Goal: Information Seeking & Learning: Find specific fact

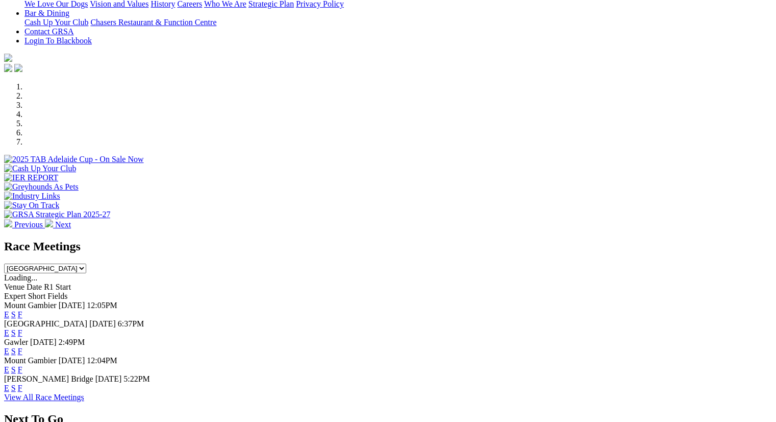
scroll to position [284, 0]
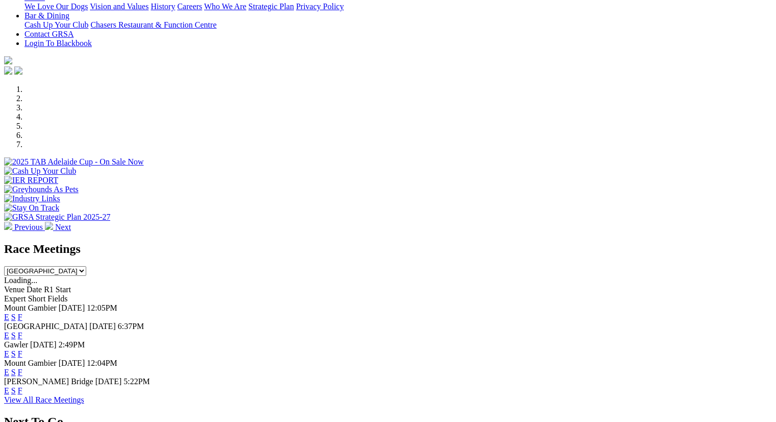
click at [22, 331] on link "F" at bounding box center [20, 335] width 5 height 9
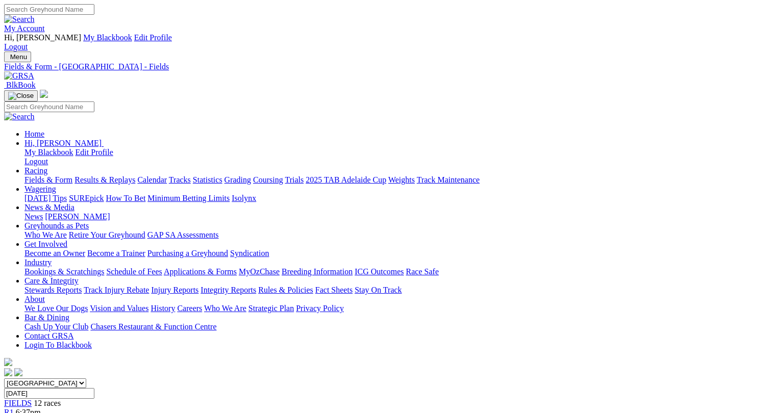
click at [33, 176] on link "Fields & Form" at bounding box center [49, 180] width 48 height 9
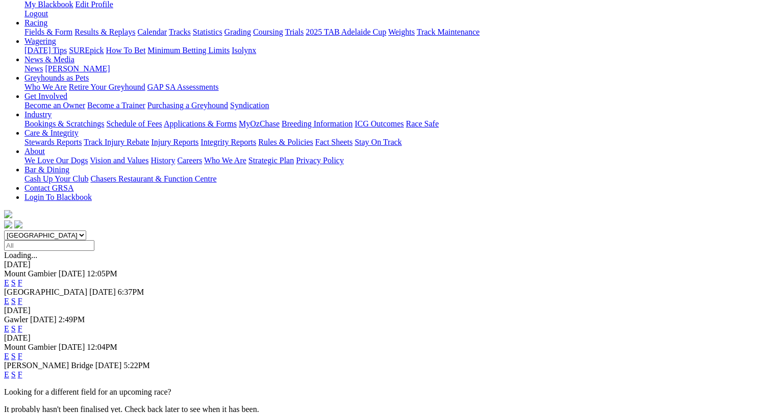
scroll to position [187, 0]
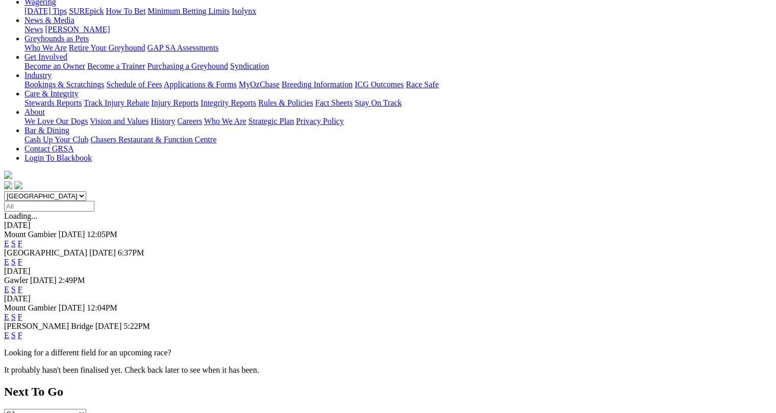
click at [22, 331] on link "F" at bounding box center [20, 335] width 5 height 9
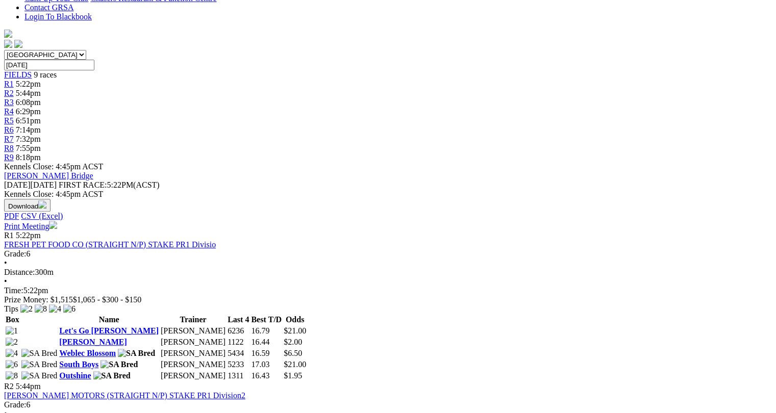
scroll to position [331, 0]
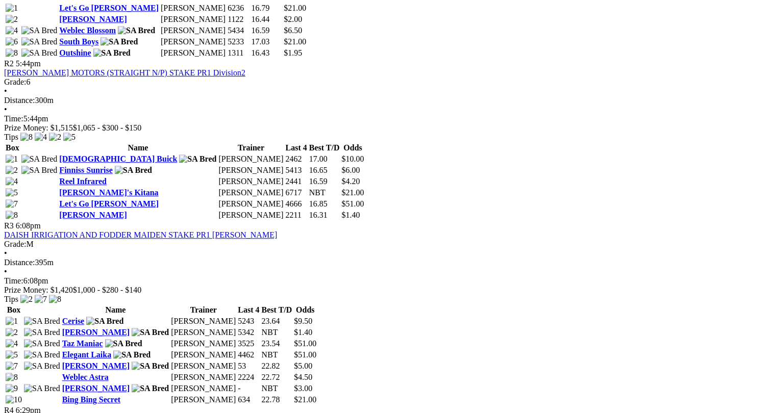
scroll to position [657, 0]
